Goal: Task Accomplishment & Management: Manage account settings

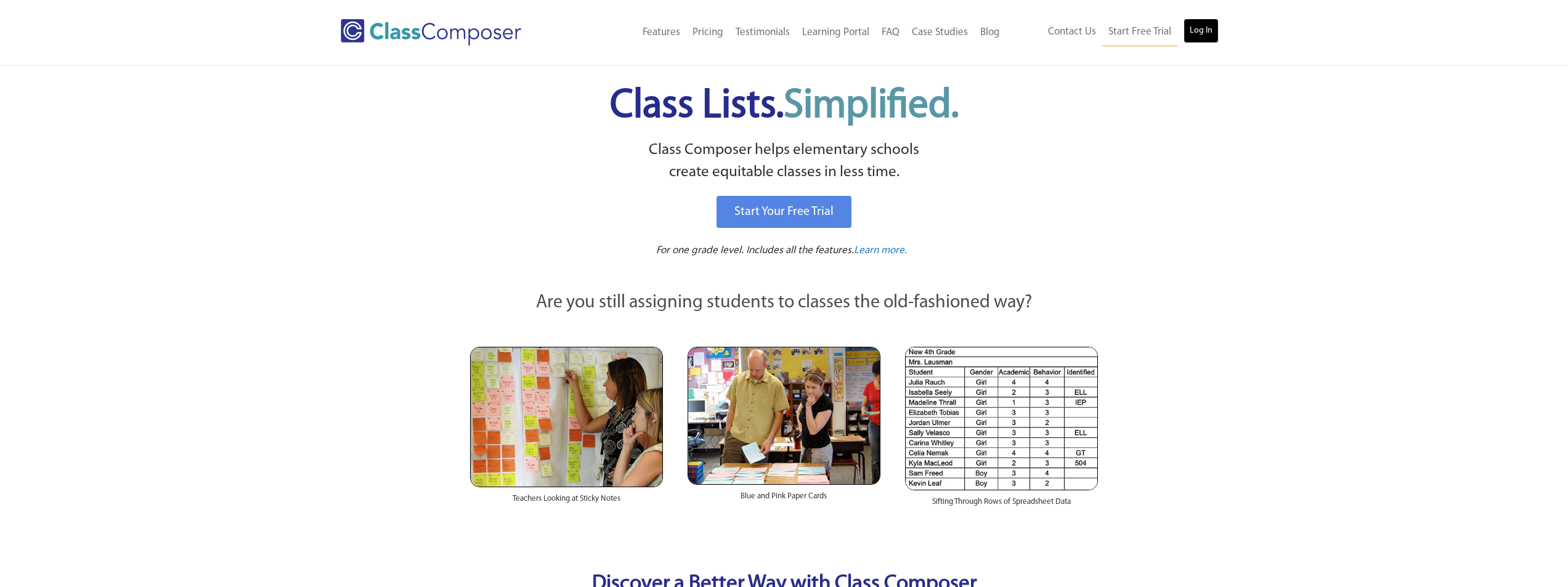
click at [1210, 36] on link "Log In" at bounding box center [1201, 31] width 35 height 24
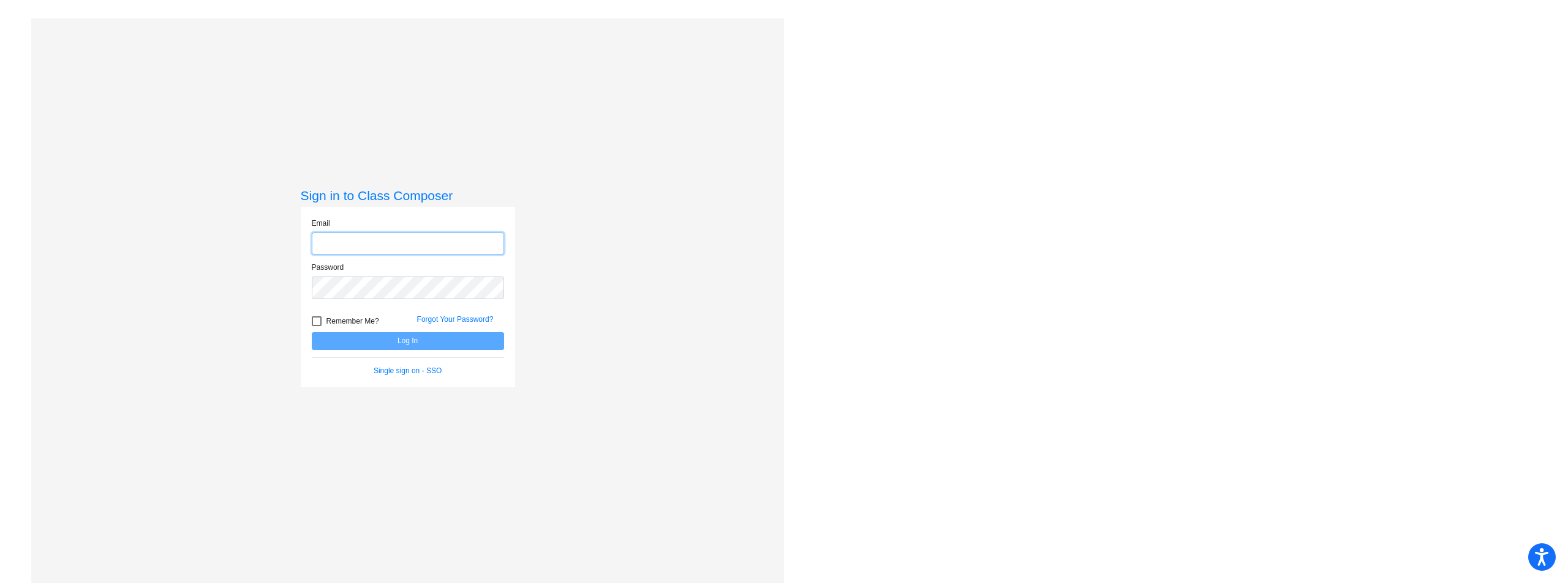
type input "[EMAIL_ADDRESS][DOMAIN_NAME]"
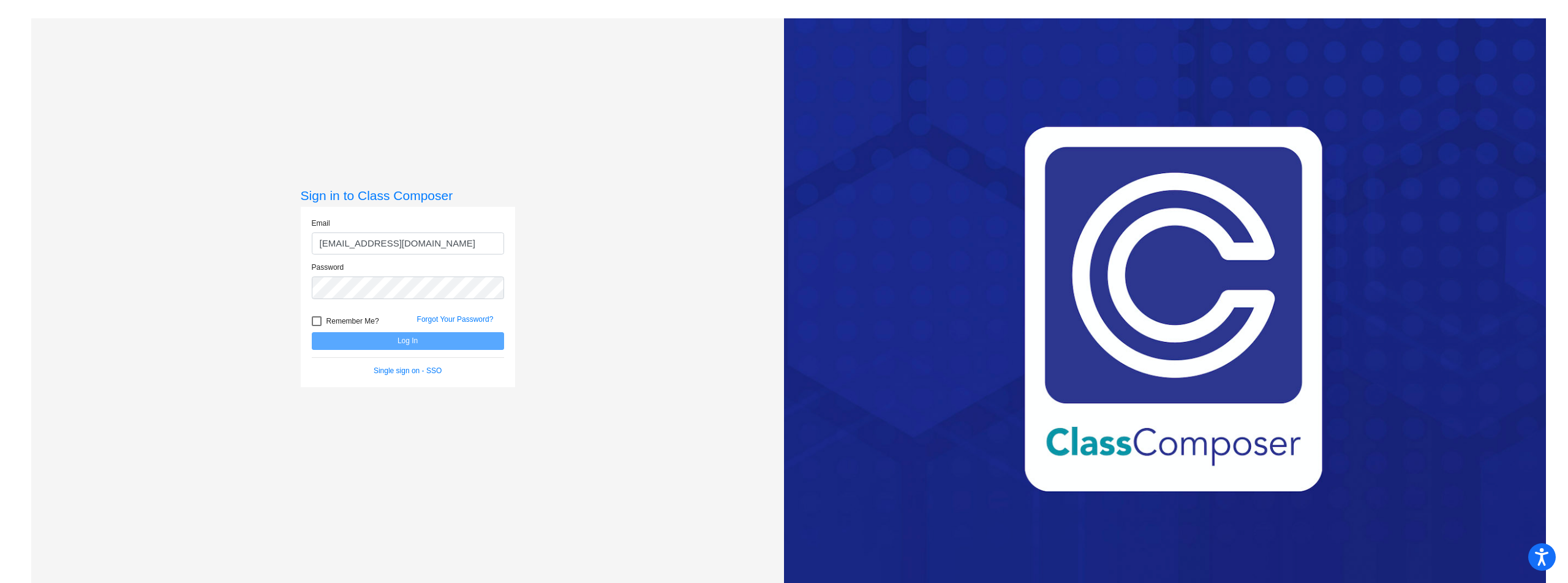
click at [408, 331] on div "Forgot Your Password?" at bounding box center [461, 324] width 106 height 19
click at [406, 341] on button "Log In" at bounding box center [407, 341] width 192 height 18
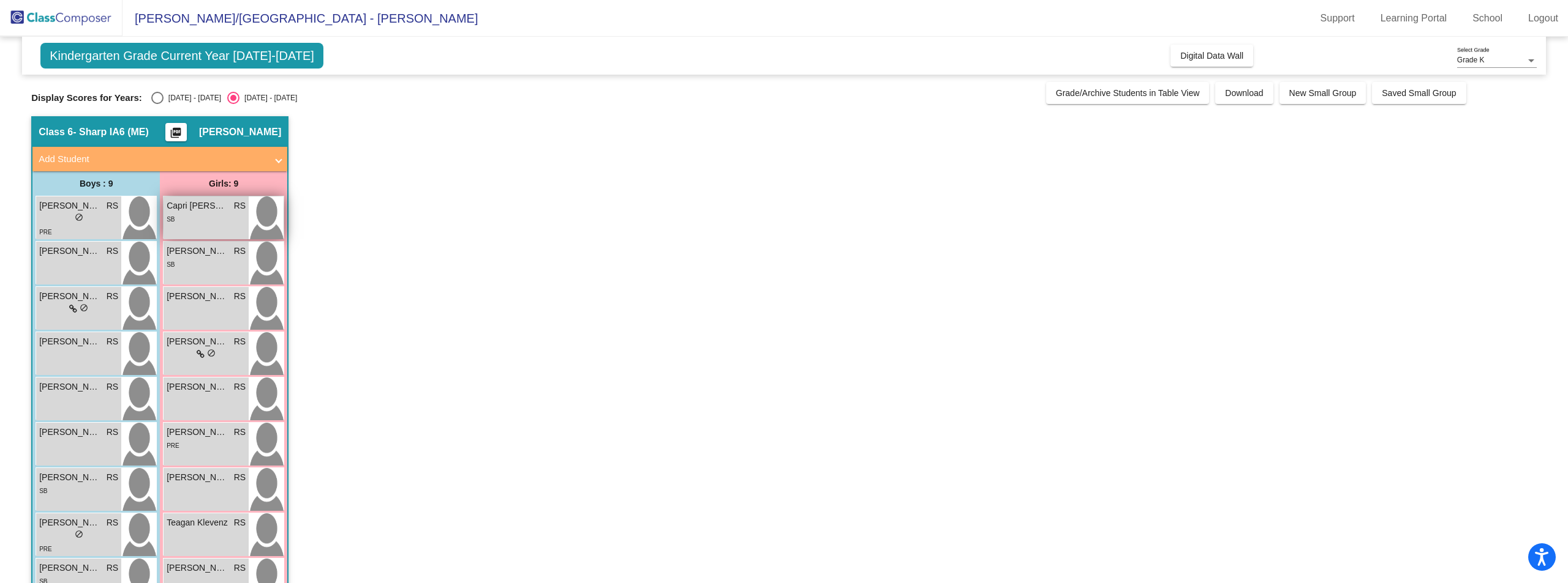
click at [229, 227] on div "Capri [PERSON_NAME] lock do_not_disturb_alt SB" at bounding box center [206, 218] width 85 height 43
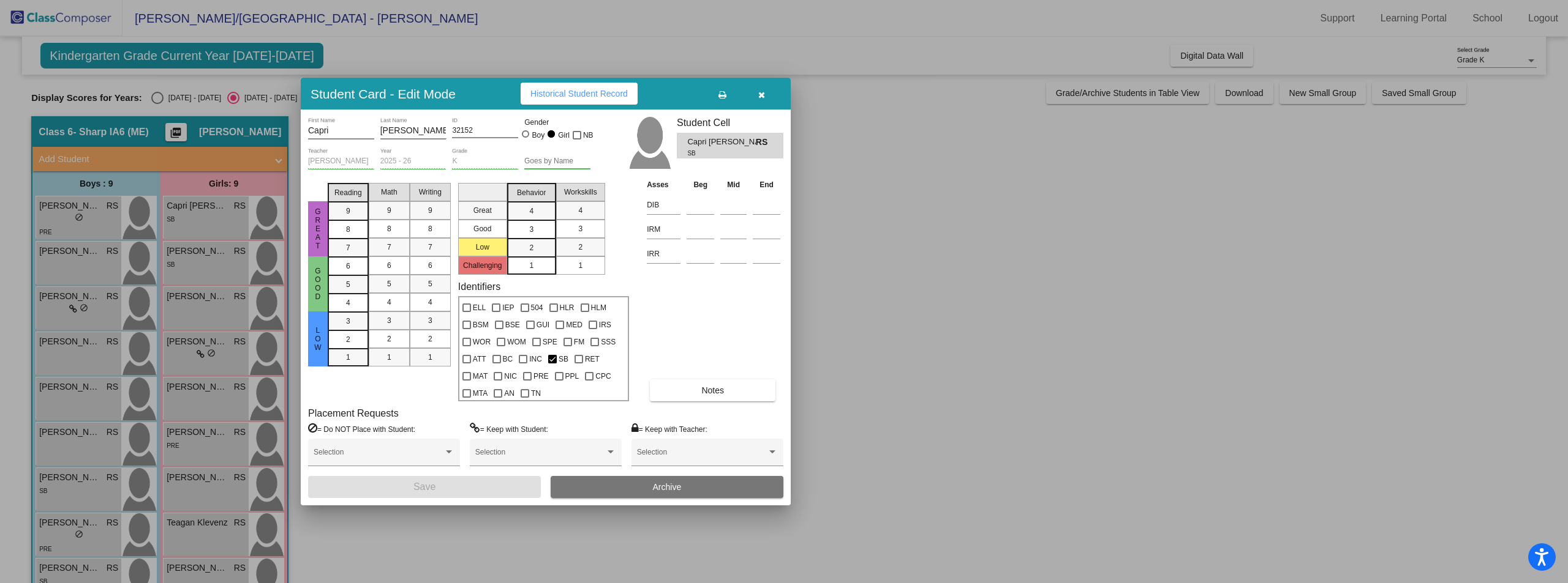
click at [766, 92] on button "button" at bounding box center [761, 94] width 39 height 22
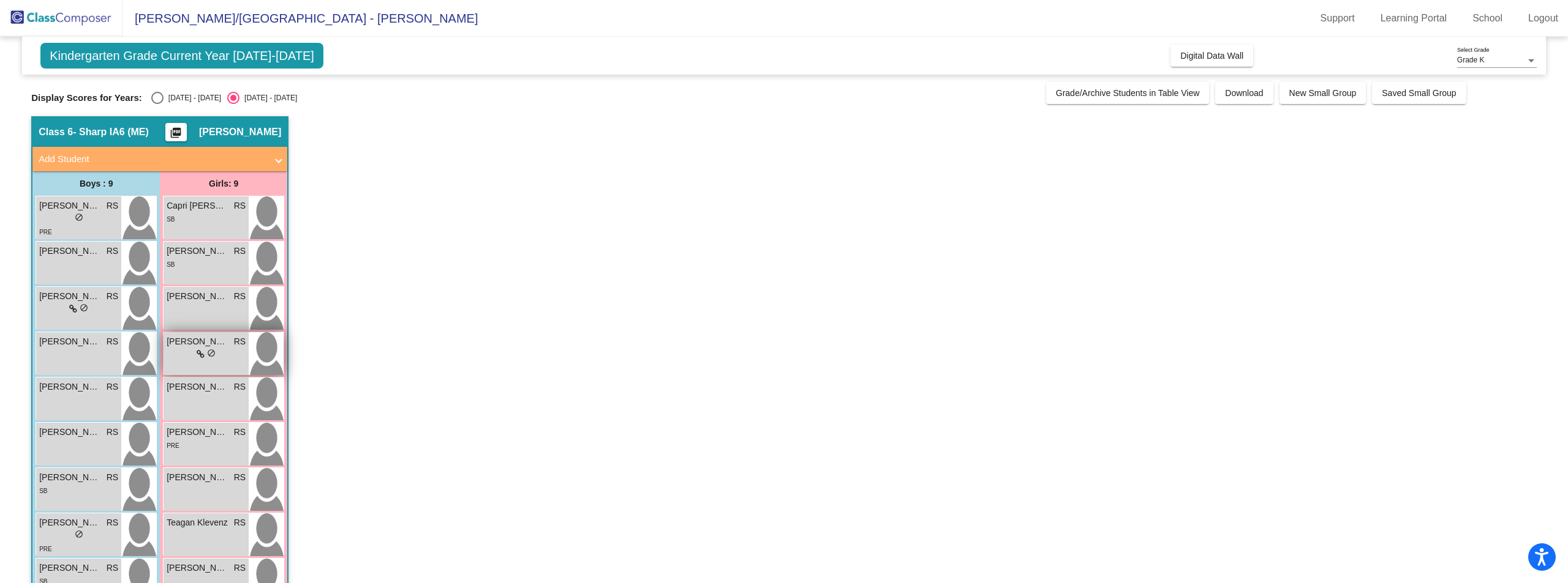
click at [215, 364] on div "[PERSON_NAME] RS lock do_not_disturb_alt" at bounding box center [206, 354] width 85 height 43
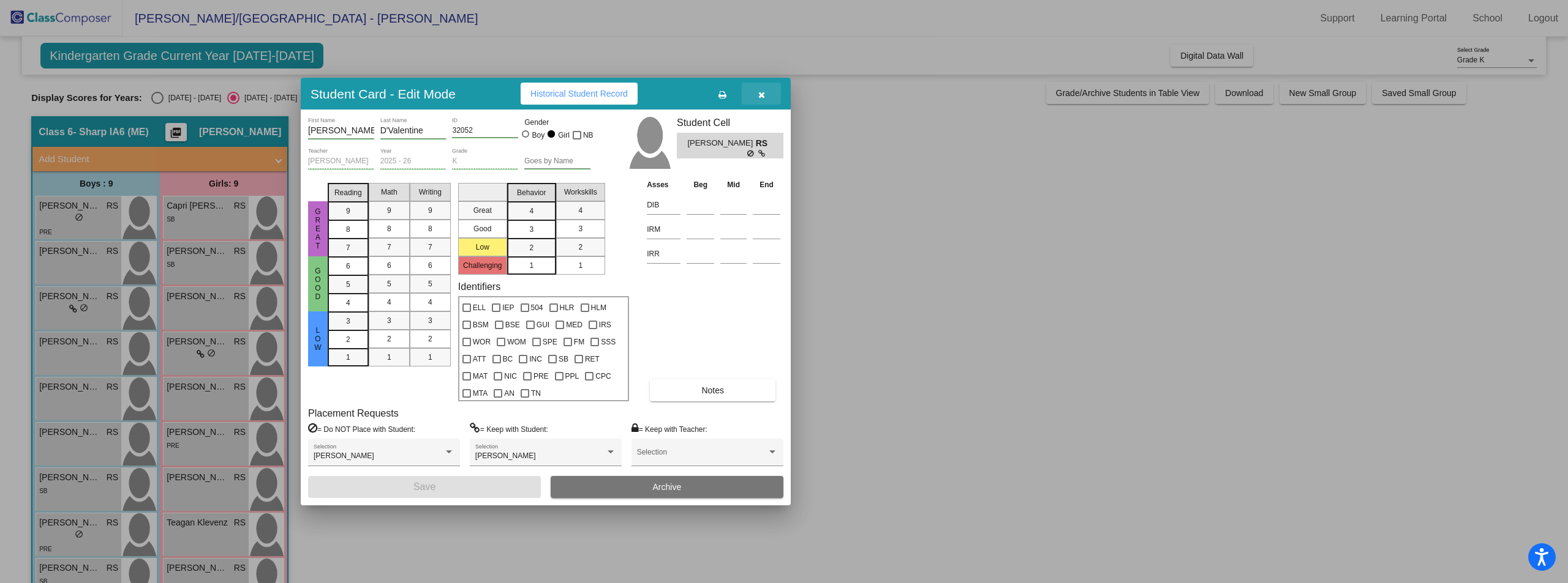
click at [772, 92] on button "button" at bounding box center [761, 94] width 39 height 22
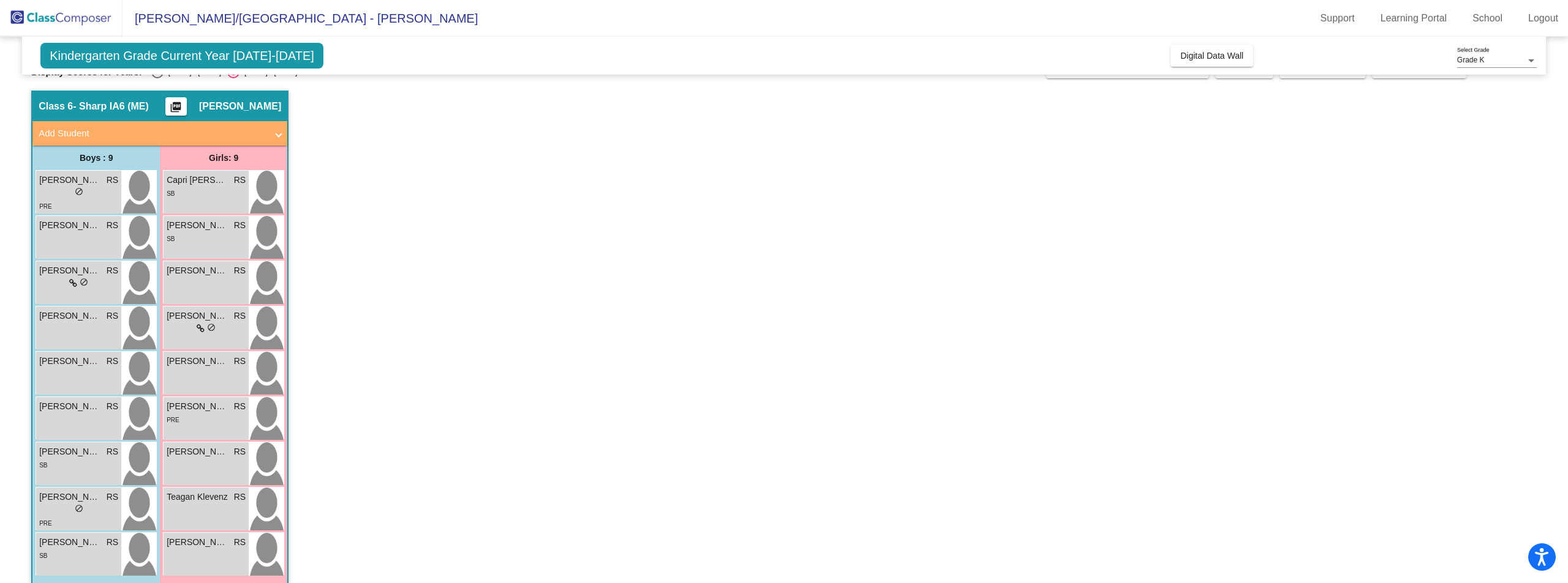
scroll to position [40, 0]
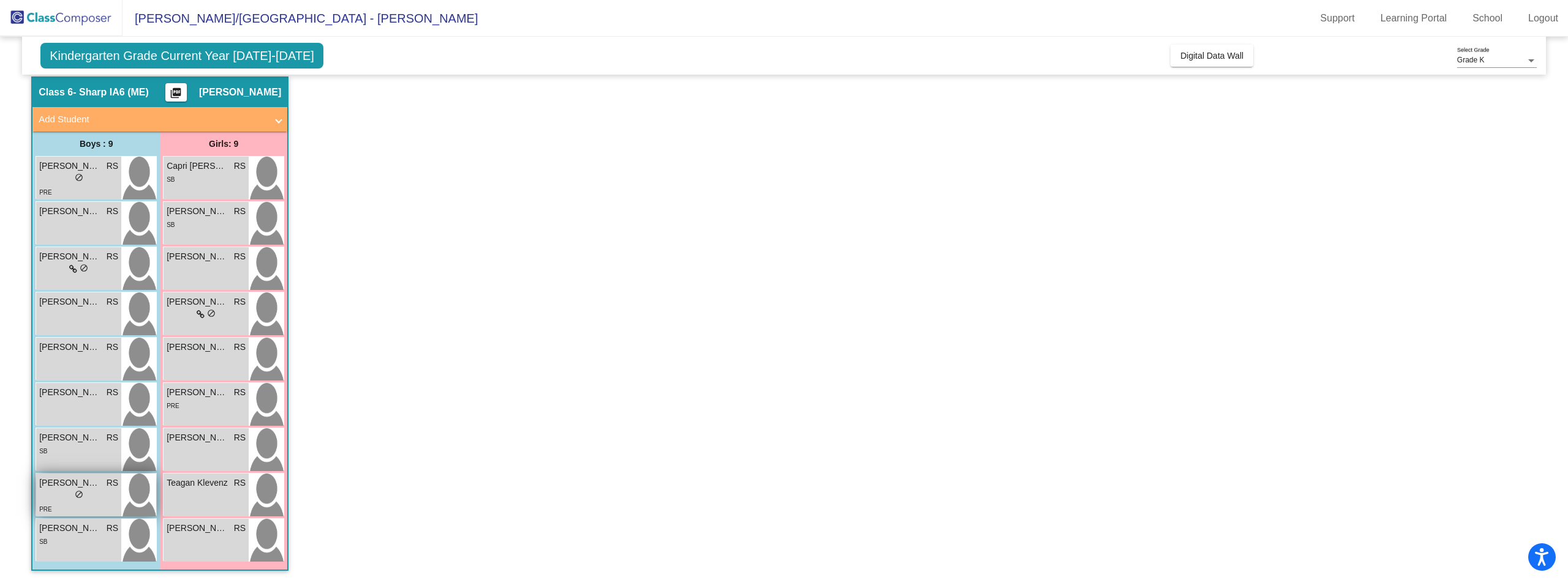
click at [66, 495] on div "lock do_not_disturb_alt" at bounding box center [79, 496] width 79 height 13
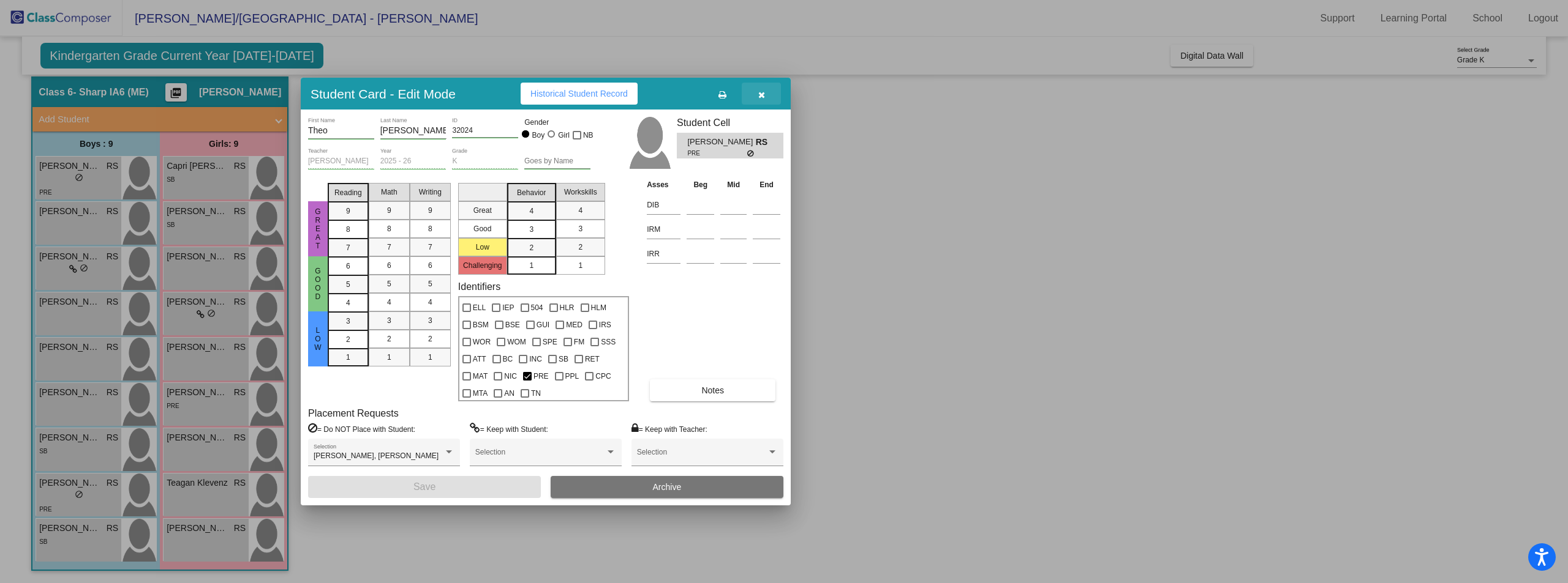
click at [761, 94] on icon "button" at bounding box center [761, 95] width 7 height 8
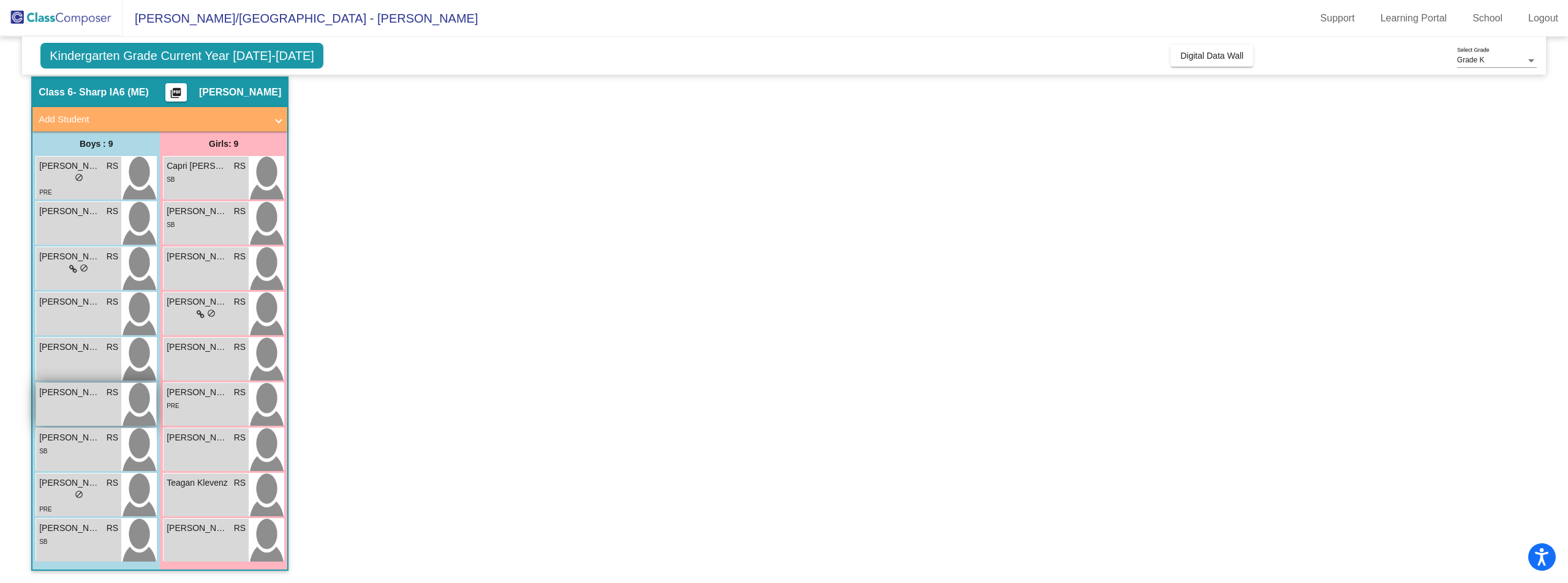
click at [82, 418] on div "[PERSON_NAME] RS lock do_not_disturb_alt" at bounding box center [79, 405] width 85 height 43
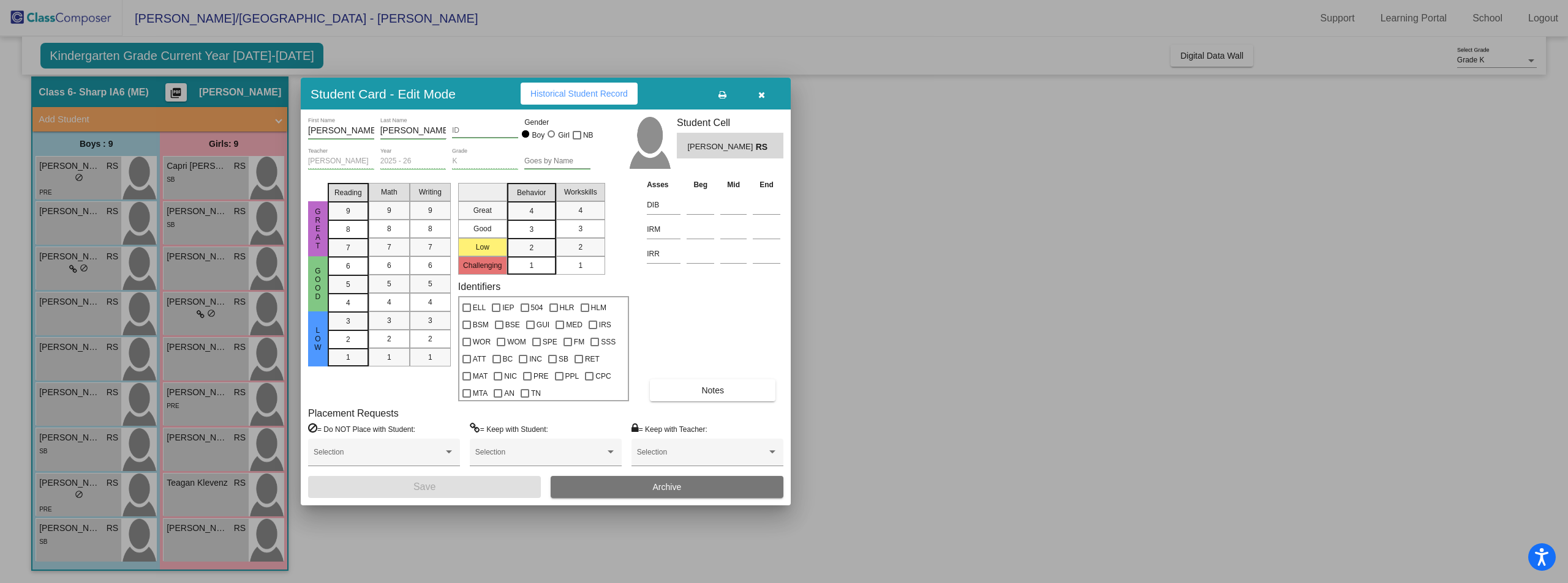
click at [769, 96] on button "button" at bounding box center [761, 94] width 39 height 22
